Goal: Information Seeking & Learning: Learn about a topic

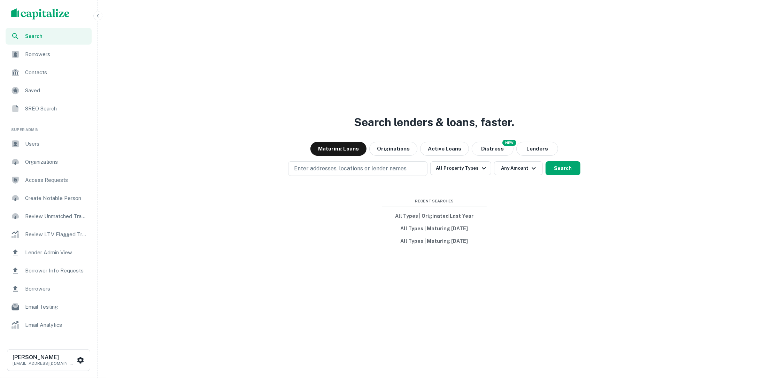
click at [51, 138] on div "Users" at bounding box center [49, 144] width 86 height 17
click at [355, 166] on p "Enter addresses, locations or lender names" at bounding box center [350, 169] width 113 height 8
click at [37, 142] on span "Users" at bounding box center [56, 144] width 62 height 8
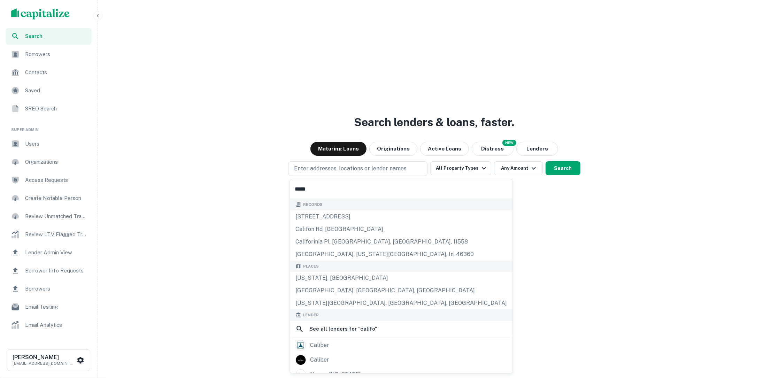
type input "****"
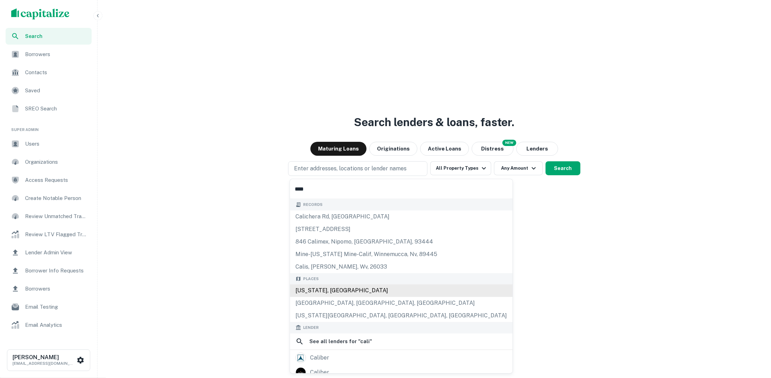
click at [347, 292] on div "[US_STATE], [GEOGRAPHIC_DATA]" at bounding box center [401, 290] width 223 height 13
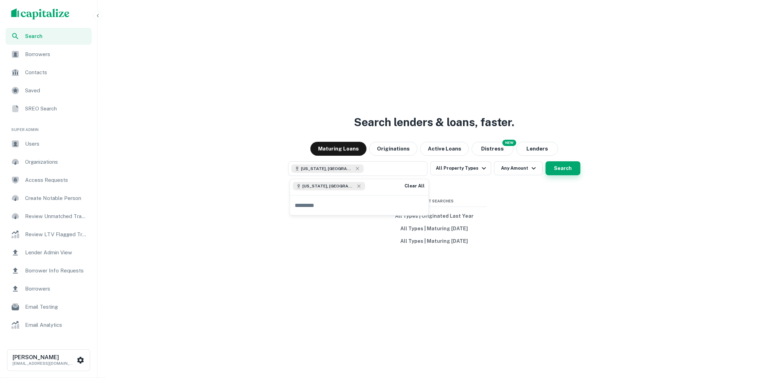
click at [571, 165] on button "Search" at bounding box center [563, 168] width 35 height 14
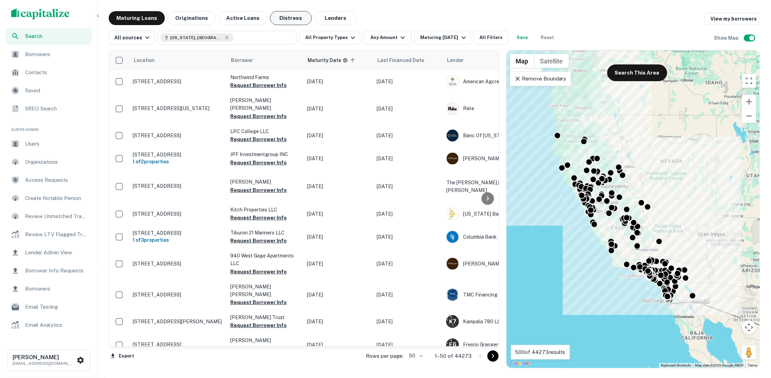
click at [281, 14] on button "Distress" at bounding box center [291, 18] width 42 height 14
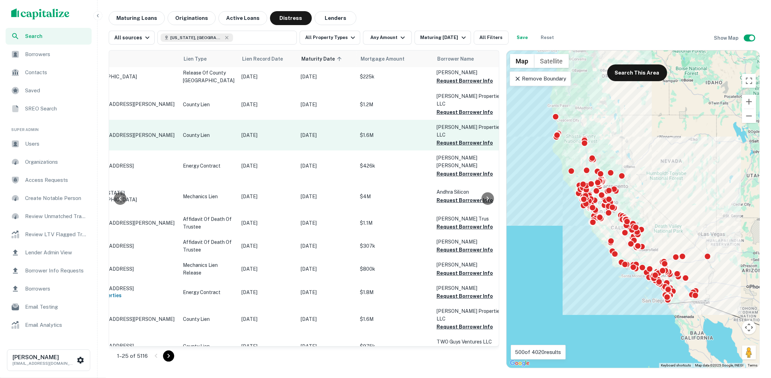
scroll to position [26, 0]
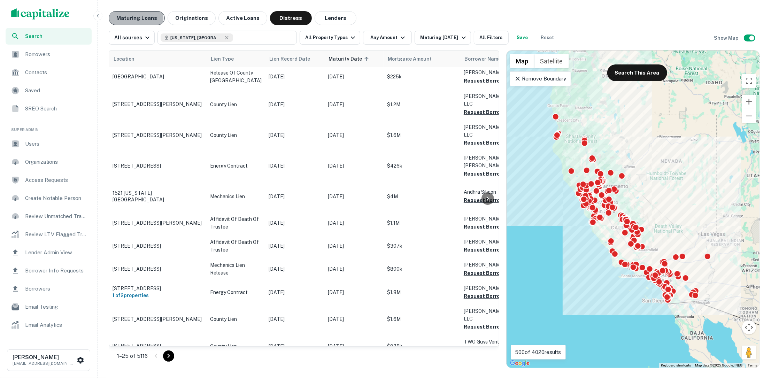
click at [125, 19] on button "Maturing Loans" at bounding box center [137, 18] width 56 height 14
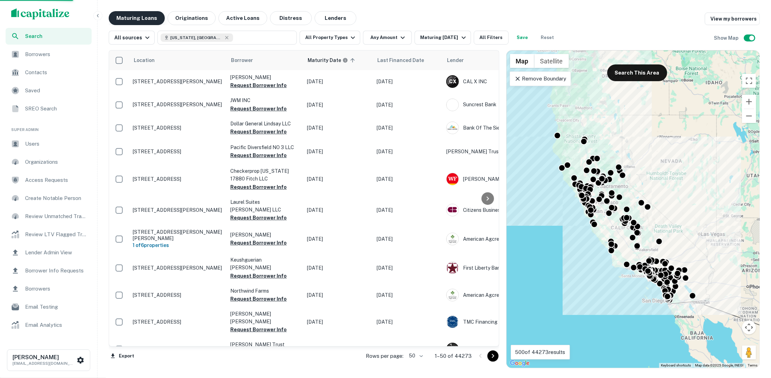
scroll to position [26, 0]
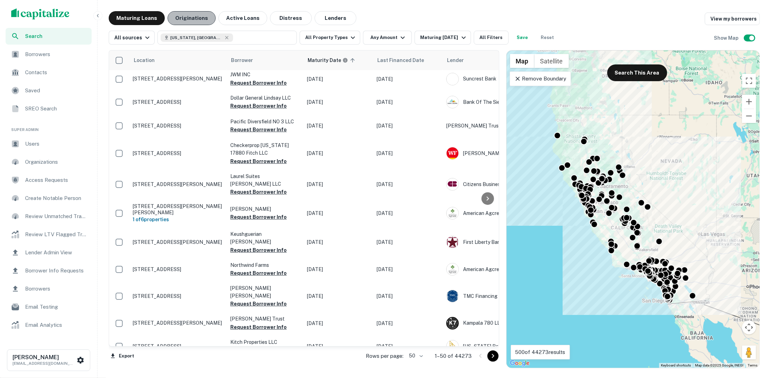
click at [188, 13] on button "Originations" at bounding box center [192, 18] width 48 height 14
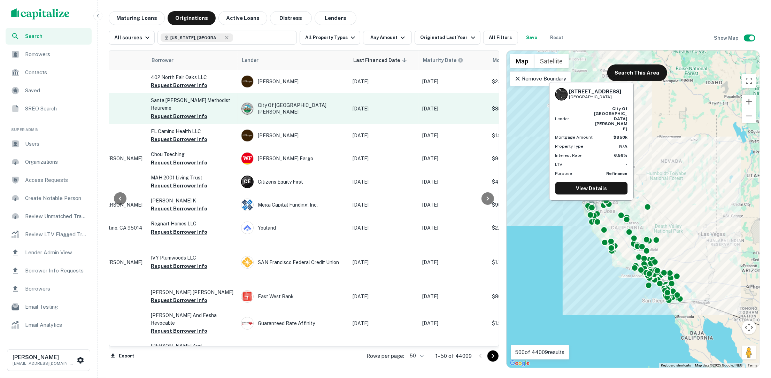
scroll to position [0, 48]
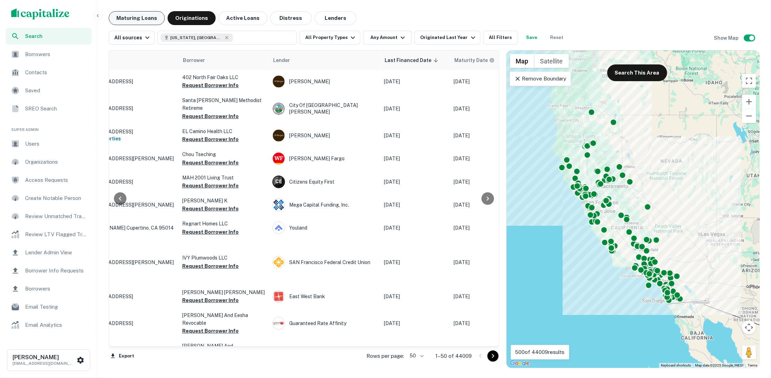
click at [138, 18] on button "Maturing Loans" at bounding box center [137, 18] width 56 height 14
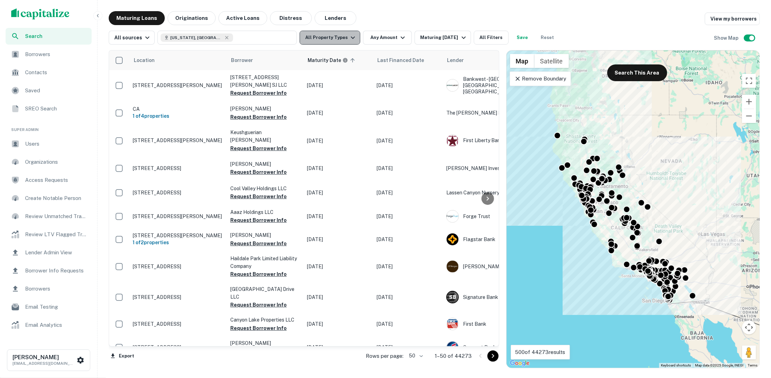
click at [334, 37] on button "All Property Types" at bounding box center [330, 38] width 61 height 14
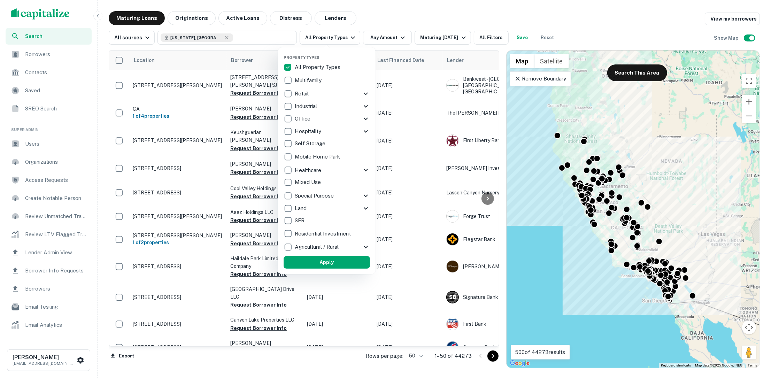
click at [365, 92] on icon at bounding box center [366, 94] width 8 height 8
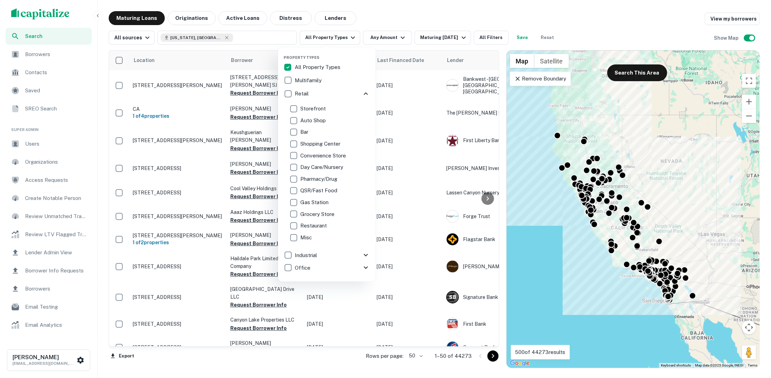
click at [364, 94] on icon at bounding box center [366, 94] width 8 height 8
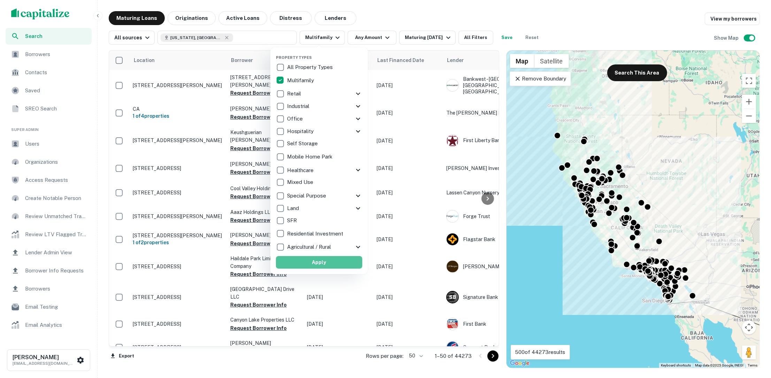
click at [348, 264] on button "Apply" at bounding box center [319, 262] width 86 height 13
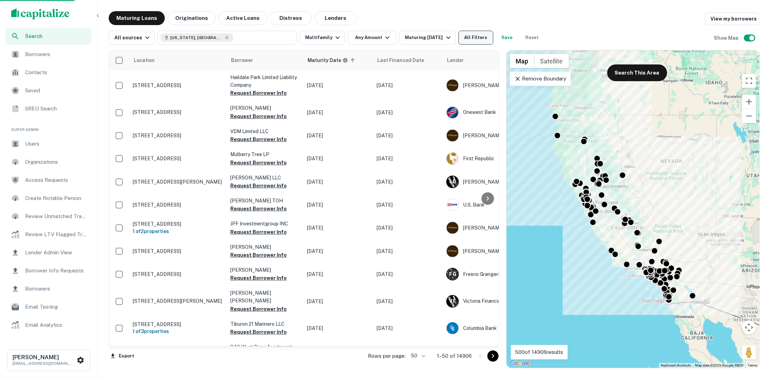
click at [467, 37] on button "All Filters" at bounding box center [476, 38] width 35 height 14
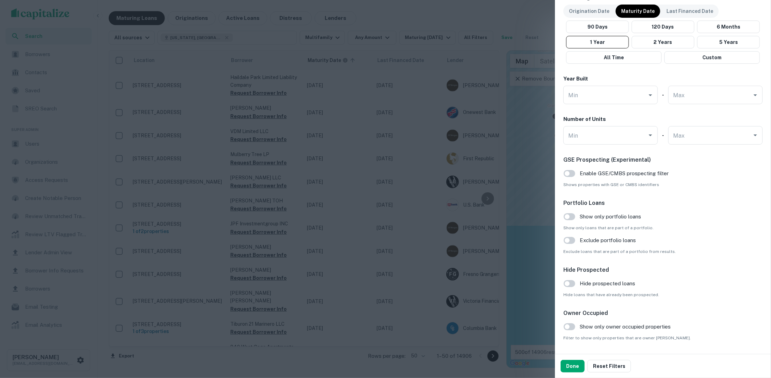
scroll to position [601, 0]
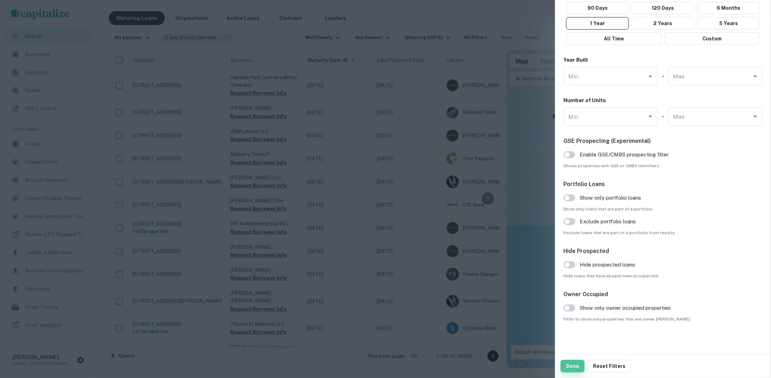
click at [572, 365] on button "Done" at bounding box center [573, 366] width 24 height 13
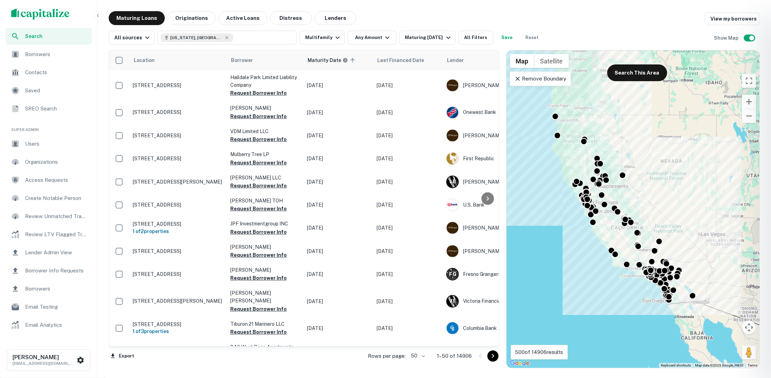
click at [392, 23] on div at bounding box center [385, 189] width 771 height 378
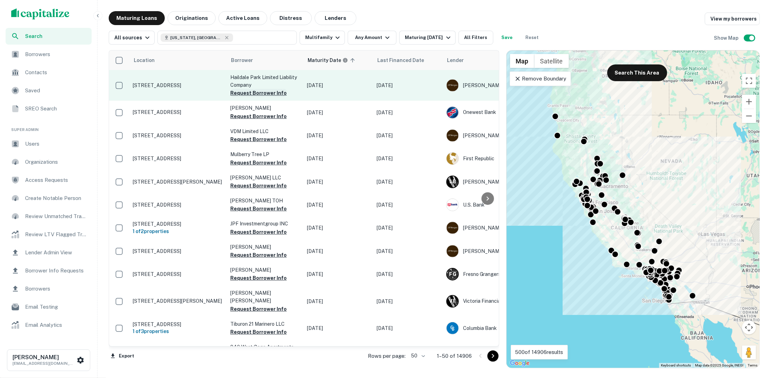
click at [257, 92] on button "Request Borrower Info" at bounding box center [258, 93] width 56 height 8
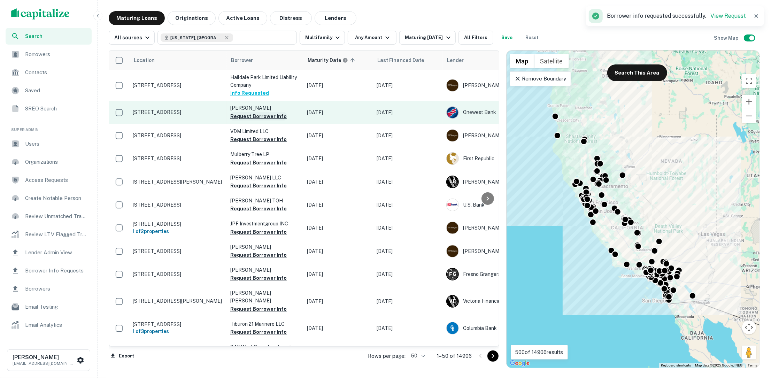
click at [257, 115] on button "Request Borrower Info" at bounding box center [258, 116] width 56 height 8
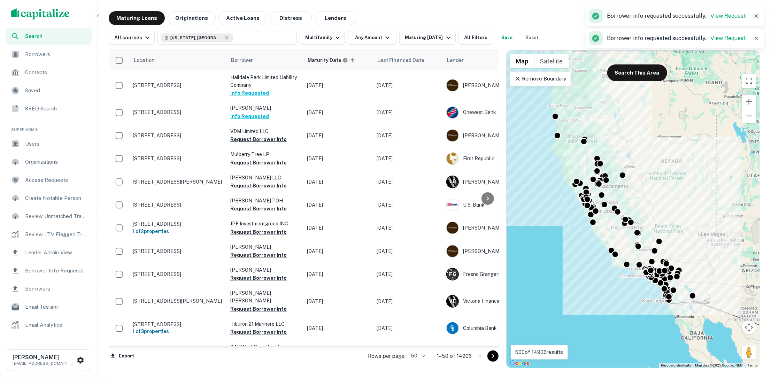
click at [424, 358] on body "Search Borrowers Contacts Saved SREO Search Super Admin Users Organizations Acc…" at bounding box center [385, 189] width 771 height 378
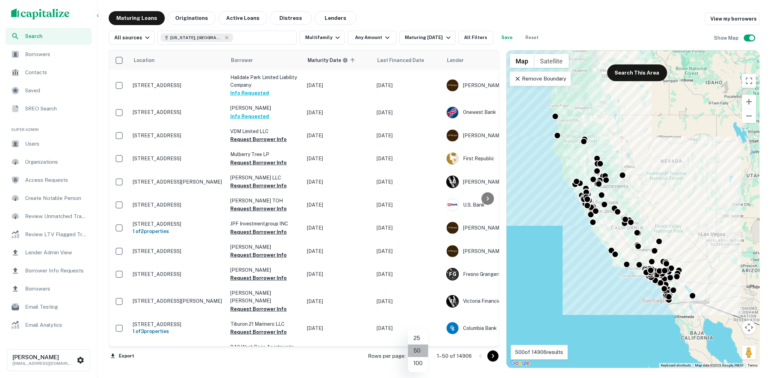
click at [419, 354] on li "50" at bounding box center [418, 351] width 20 height 13
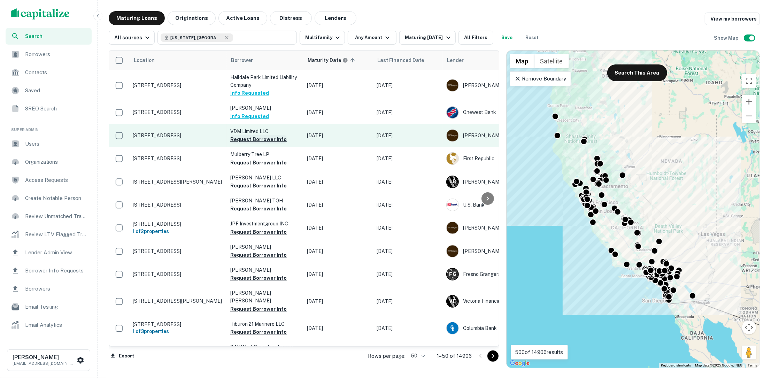
click at [244, 139] on button "Request Borrower Info" at bounding box center [258, 139] width 56 height 8
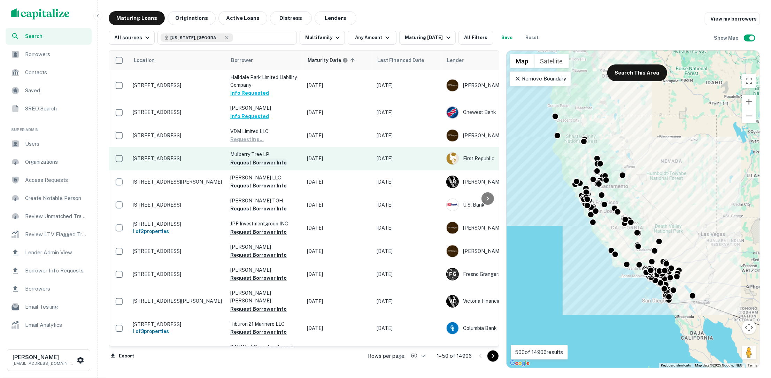
click at [255, 163] on button "Request Borrower Info" at bounding box center [258, 163] width 56 height 8
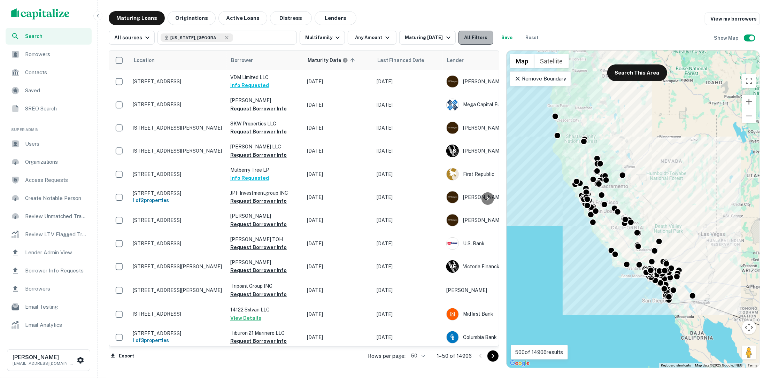
click at [471, 35] on button "All Filters" at bounding box center [476, 38] width 35 height 14
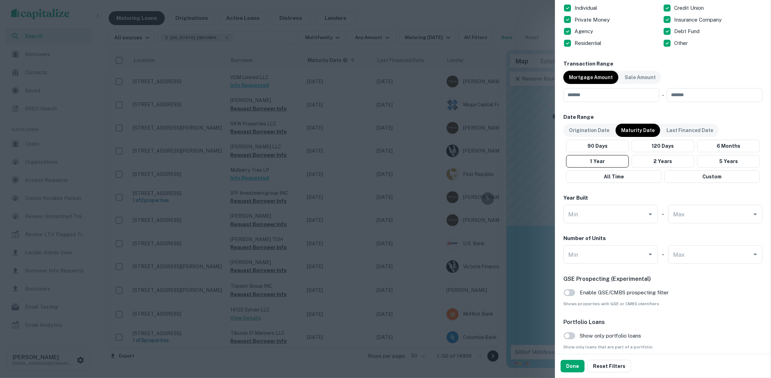
scroll to position [601, 0]
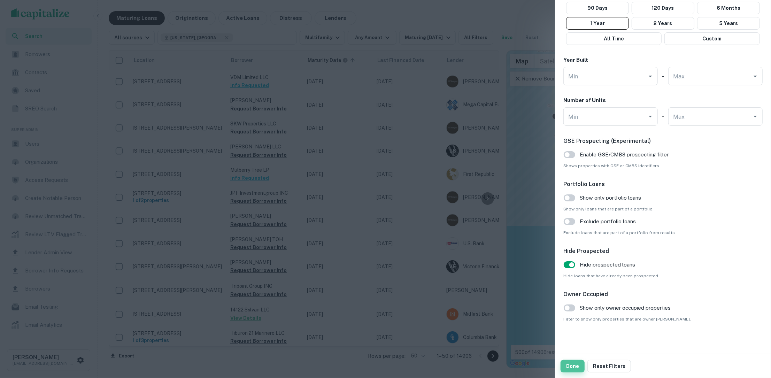
click at [571, 369] on button "Done" at bounding box center [573, 366] width 24 height 13
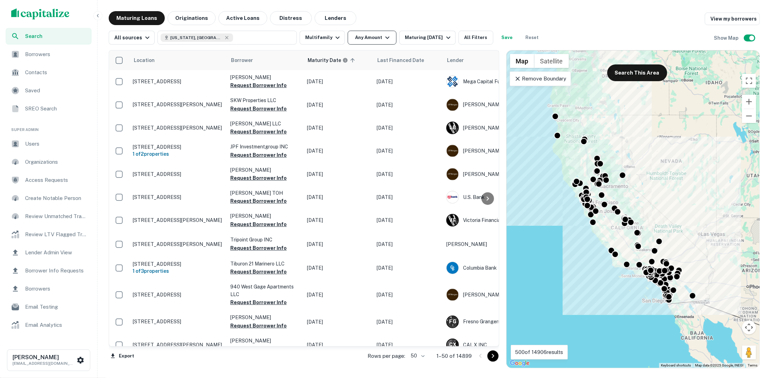
click at [383, 35] on icon "button" at bounding box center [387, 37] width 8 height 8
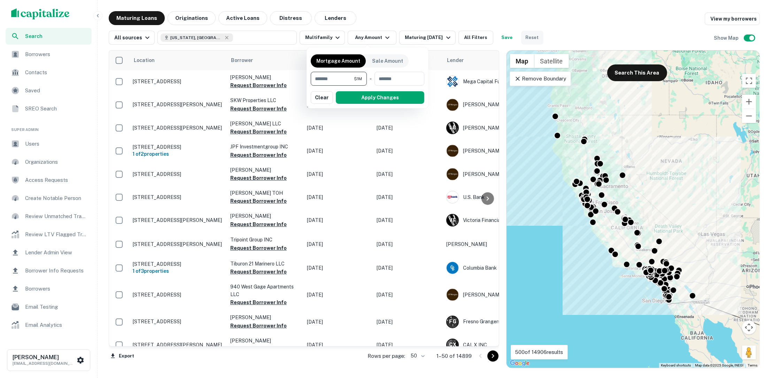
type input "*******"
click at [372, 98] on button "Apply Changes" at bounding box center [380, 97] width 89 height 13
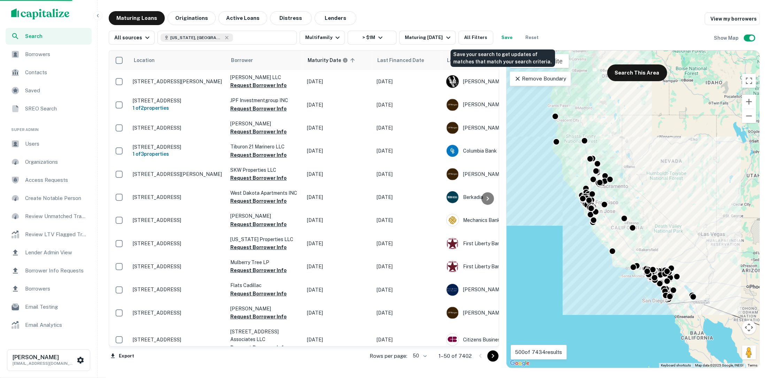
click at [500, 39] on button "Save" at bounding box center [507, 38] width 22 height 14
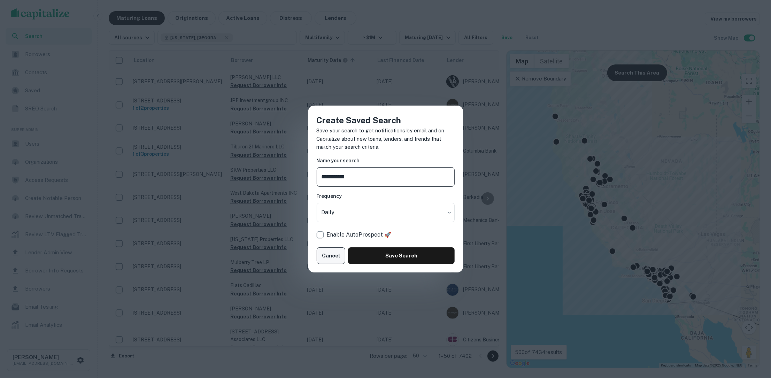
type input "**********"
click at [326, 253] on button "Cancel" at bounding box center [331, 255] width 29 height 17
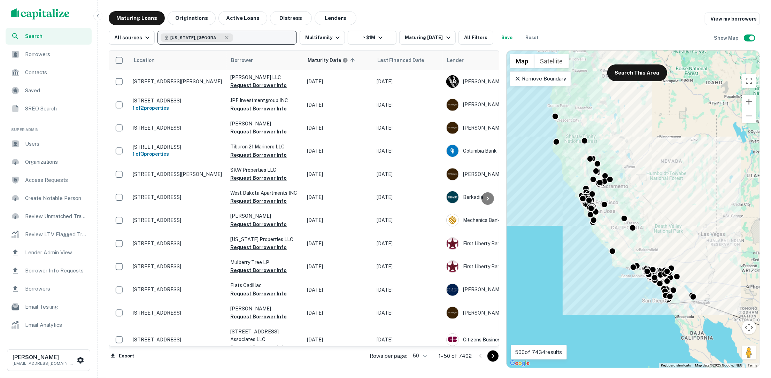
click at [205, 33] on div "California, USA" at bounding box center [197, 37] width 72 height 8
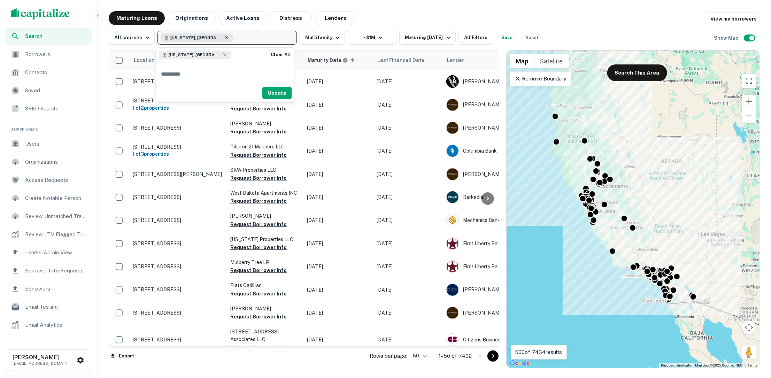
click at [224, 35] on icon "button" at bounding box center [227, 38] width 6 height 6
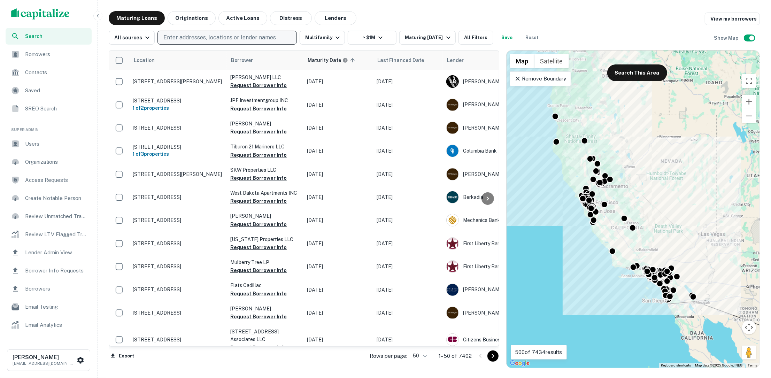
click at [205, 35] on p "Enter addresses, locations or lender names" at bounding box center [219, 37] width 113 height 8
type input "*********"
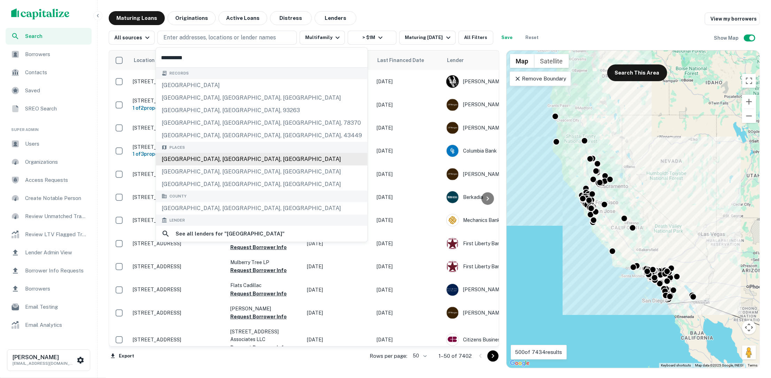
click at [206, 155] on div "San Diego, CA, USA" at bounding box center [262, 159] width 212 height 13
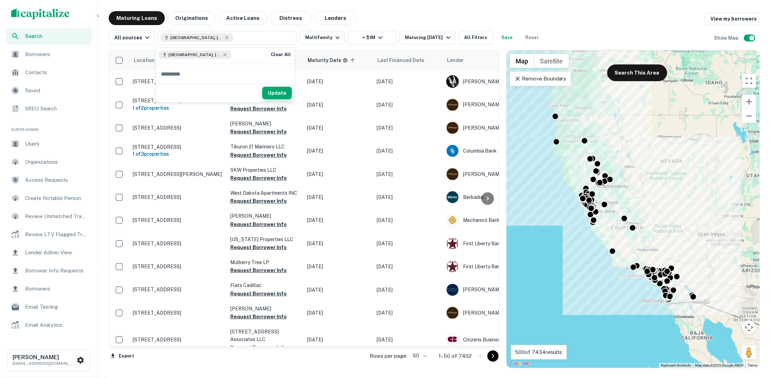
click at [283, 93] on button "Update" at bounding box center [277, 93] width 30 height 13
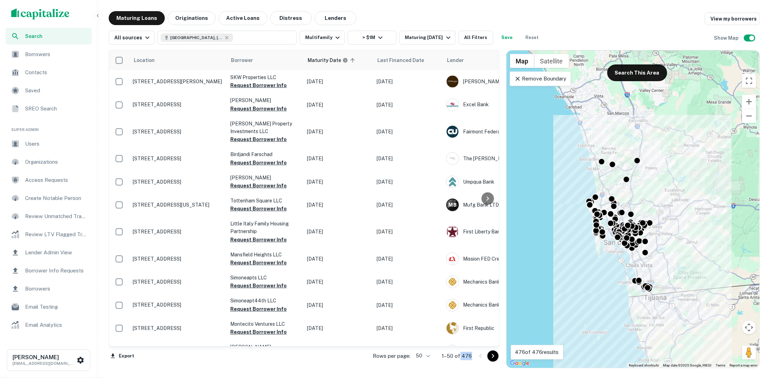
drag, startPoint x: 473, startPoint y: 357, endPoint x: 460, endPoint y: 357, distance: 12.9
click at [460, 357] on div "Rows per page: 50 ** 1–50 of 476" at bounding box center [432, 356] width 135 height 19
click at [504, 35] on button "Save" at bounding box center [507, 38] width 22 height 14
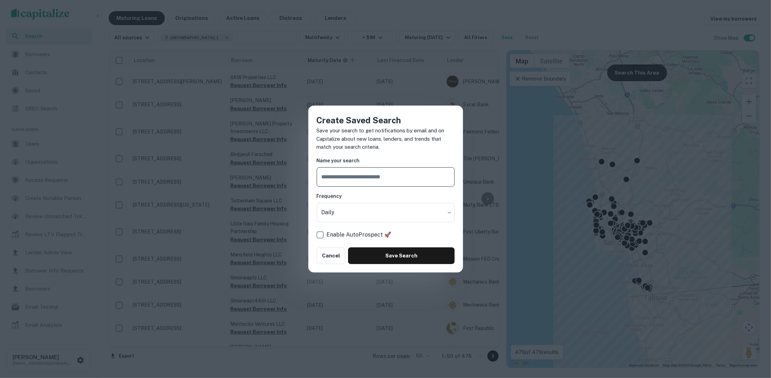
click at [387, 172] on input "text" at bounding box center [386, 177] width 138 height 20
type input "**********"
click at [392, 211] on body "Search Borrowers Contacts Saved SREO Search Super Admin Users Organizations Acc…" at bounding box center [385, 189] width 771 height 378
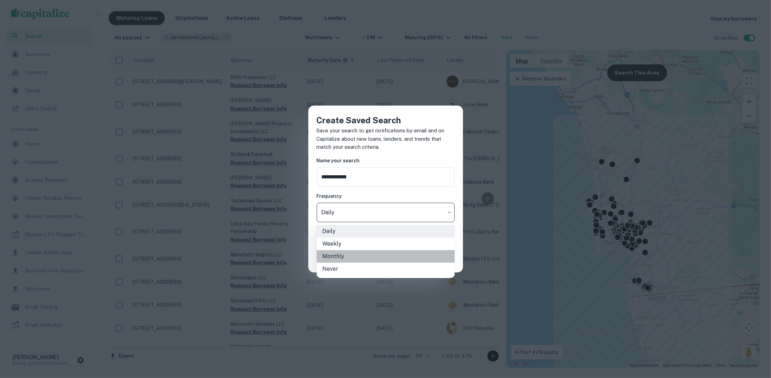
click at [364, 256] on li "Monthly" at bounding box center [386, 256] width 138 height 13
type input "*******"
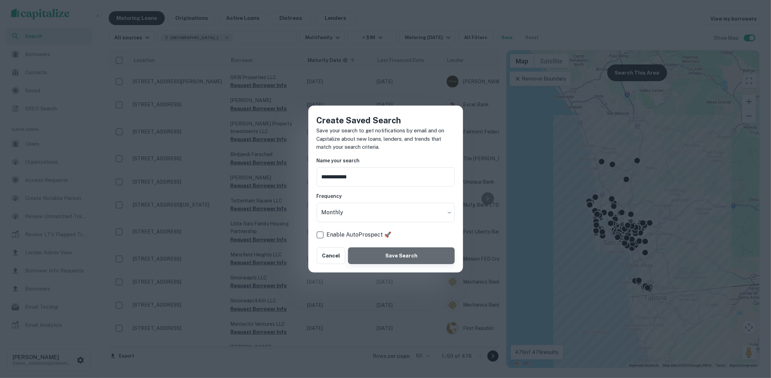
click at [376, 252] on button "Save Search" at bounding box center [401, 255] width 106 height 17
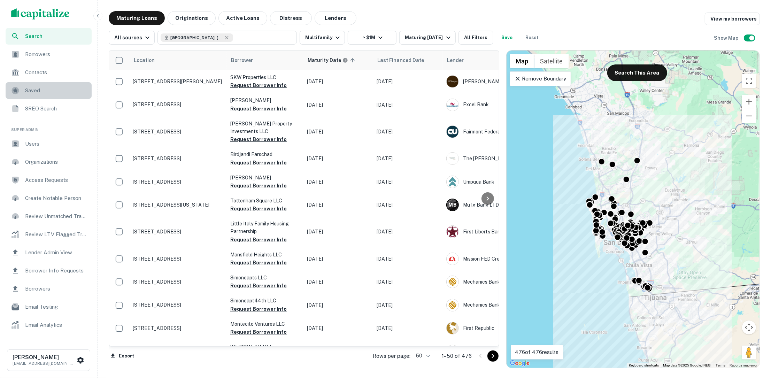
click at [27, 92] on span "Saved" at bounding box center [56, 90] width 62 height 8
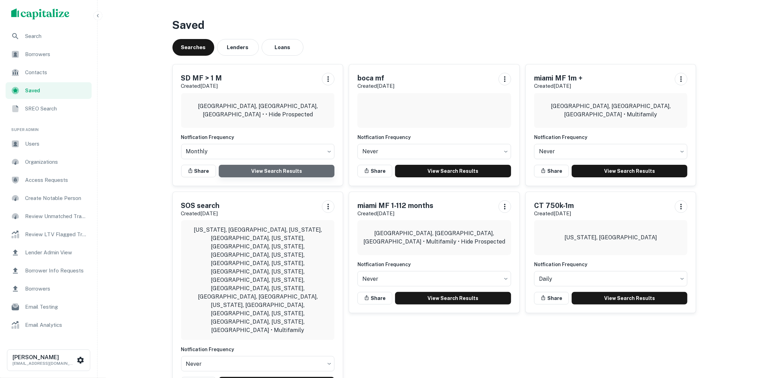
click at [283, 168] on link "View Search Results" at bounding box center [277, 171] width 116 height 13
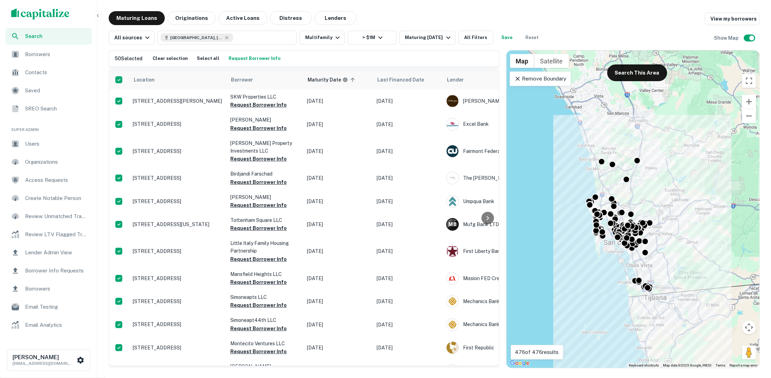
click at [59, 58] on span "Borrowers" at bounding box center [56, 54] width 62 height 8
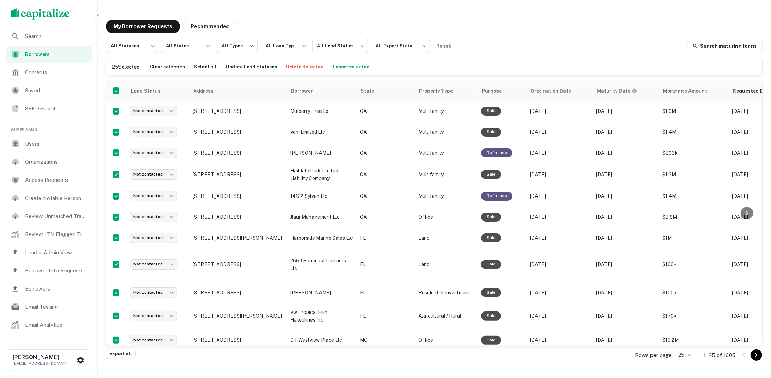
click at [346, 70] on button "Export selected" at bounding box center [351, 67] width 40 height 10
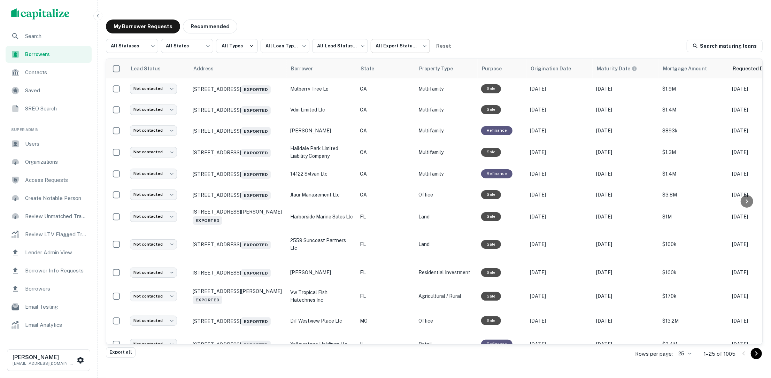
click at [402, 49] on body "**********" at bounding box center [385, 189] width 771 height 378
click at [393, 88] on li "Not Exported" at bounding box center [399, 89] width 63 height 13
type input "*****"
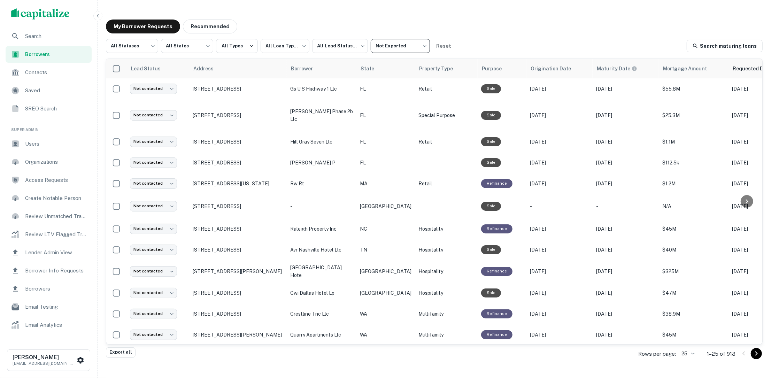
click at [410, 44] on body "**********" at bounding box center [385, 189] width 771 height 378
click at [347, 7] on div at bounding box center [385, 189] width 771 height 378
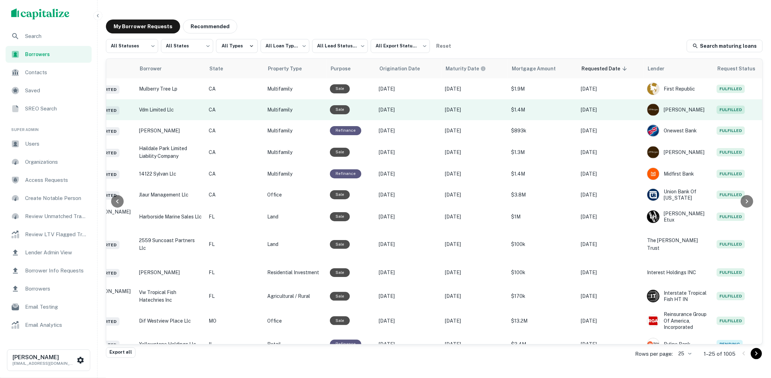
scroll to position [0, 150]
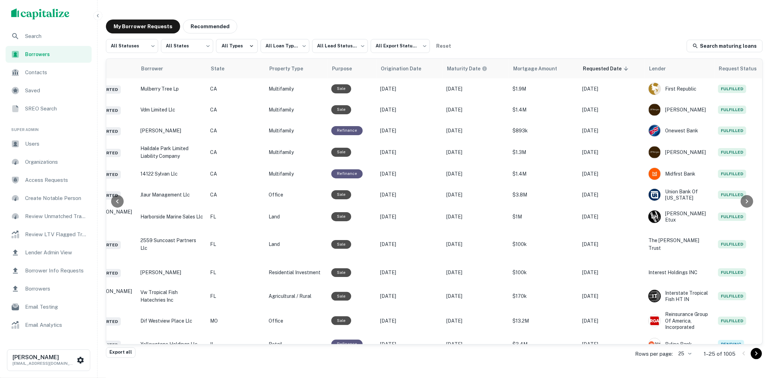
click at [58, 37] on span "Search" at bounding box center [56, 36] width 62 height 8
